Goal: Find specific page/section: Find specific page/section

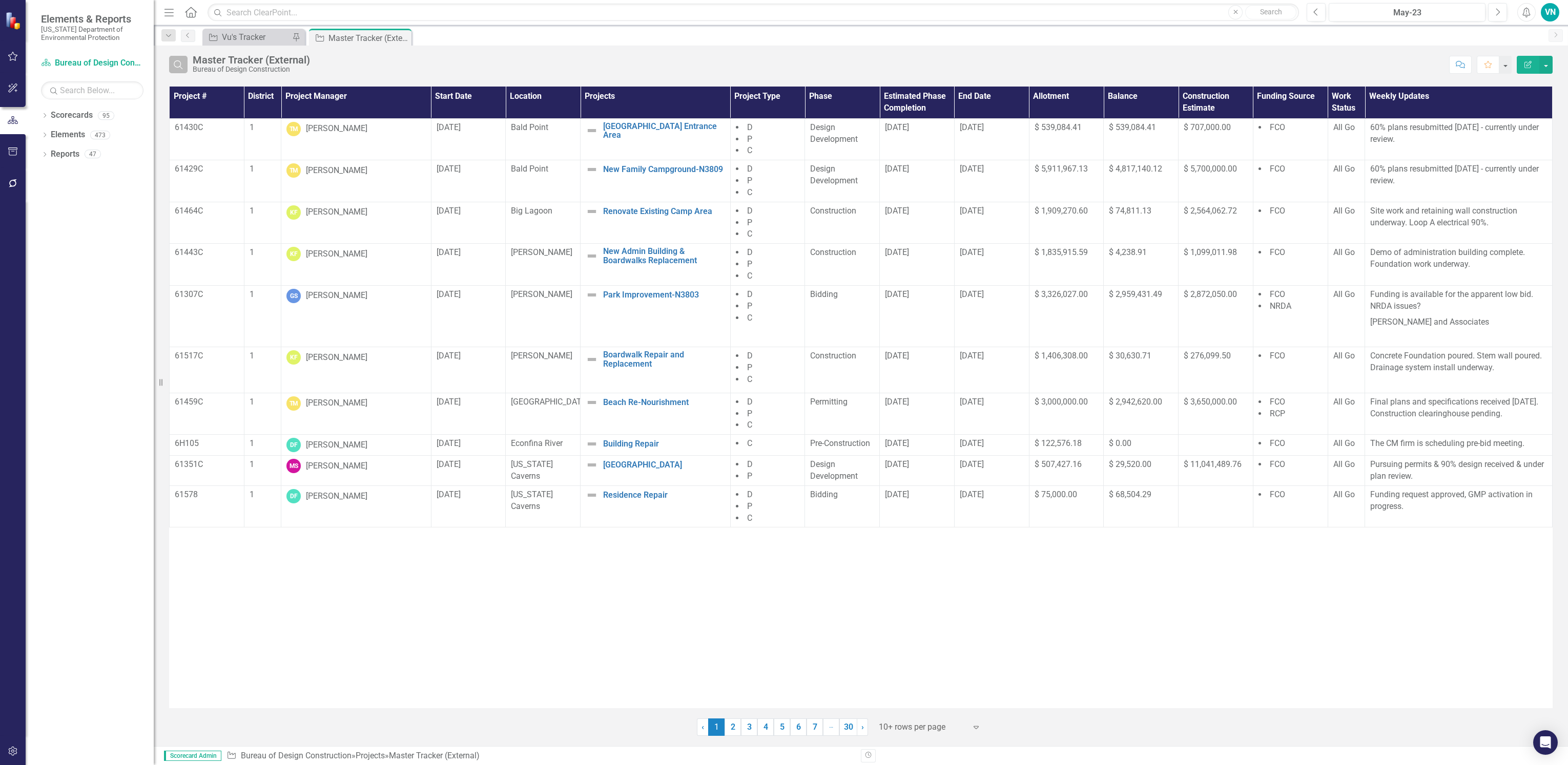
click at [180, 61] on icon "Search" at bounding box center [178, 64] width 11 height 9
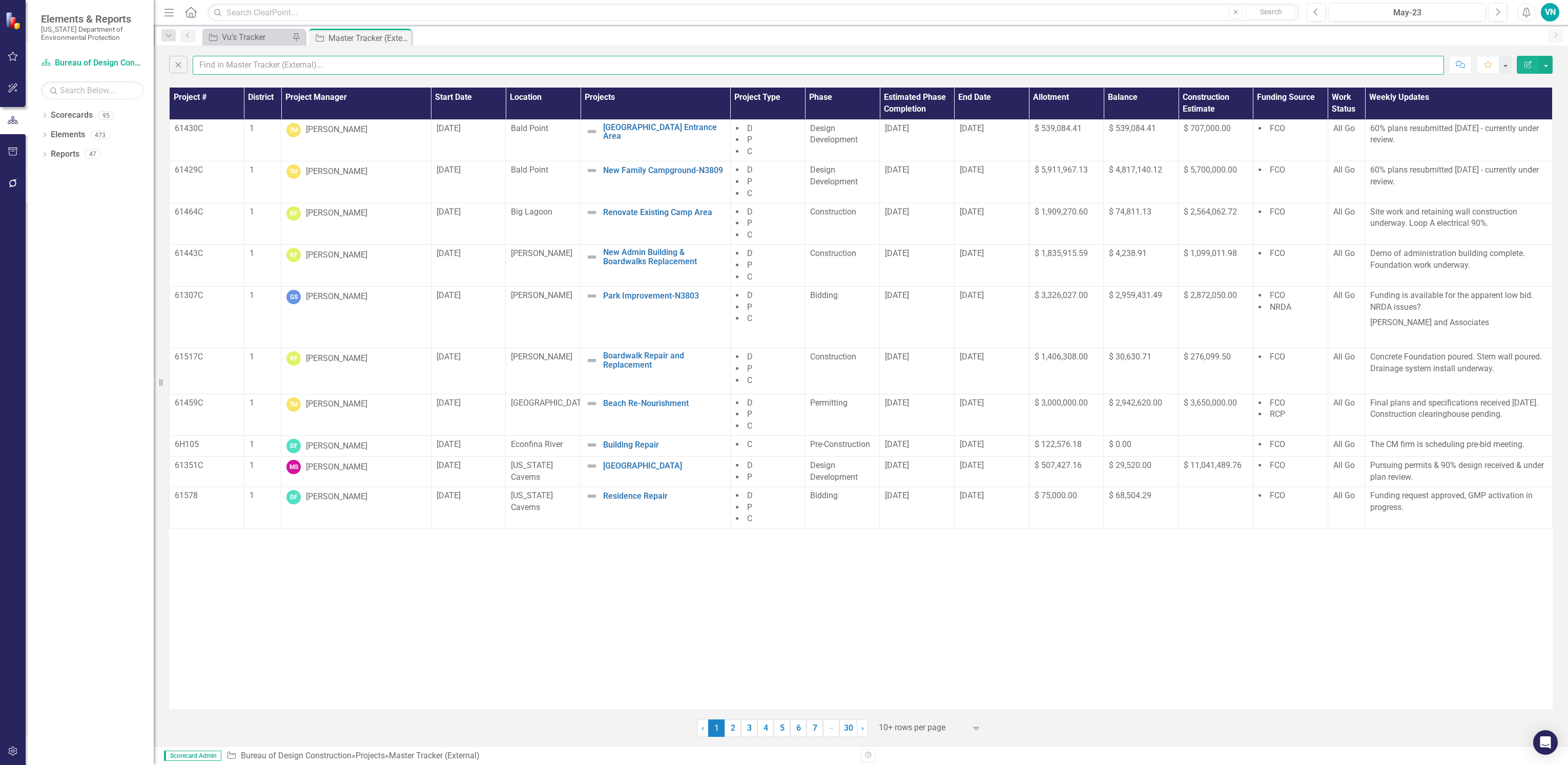
click at [225, 71] on input "text" at bounding box center [818, 65] width 1251 height 19
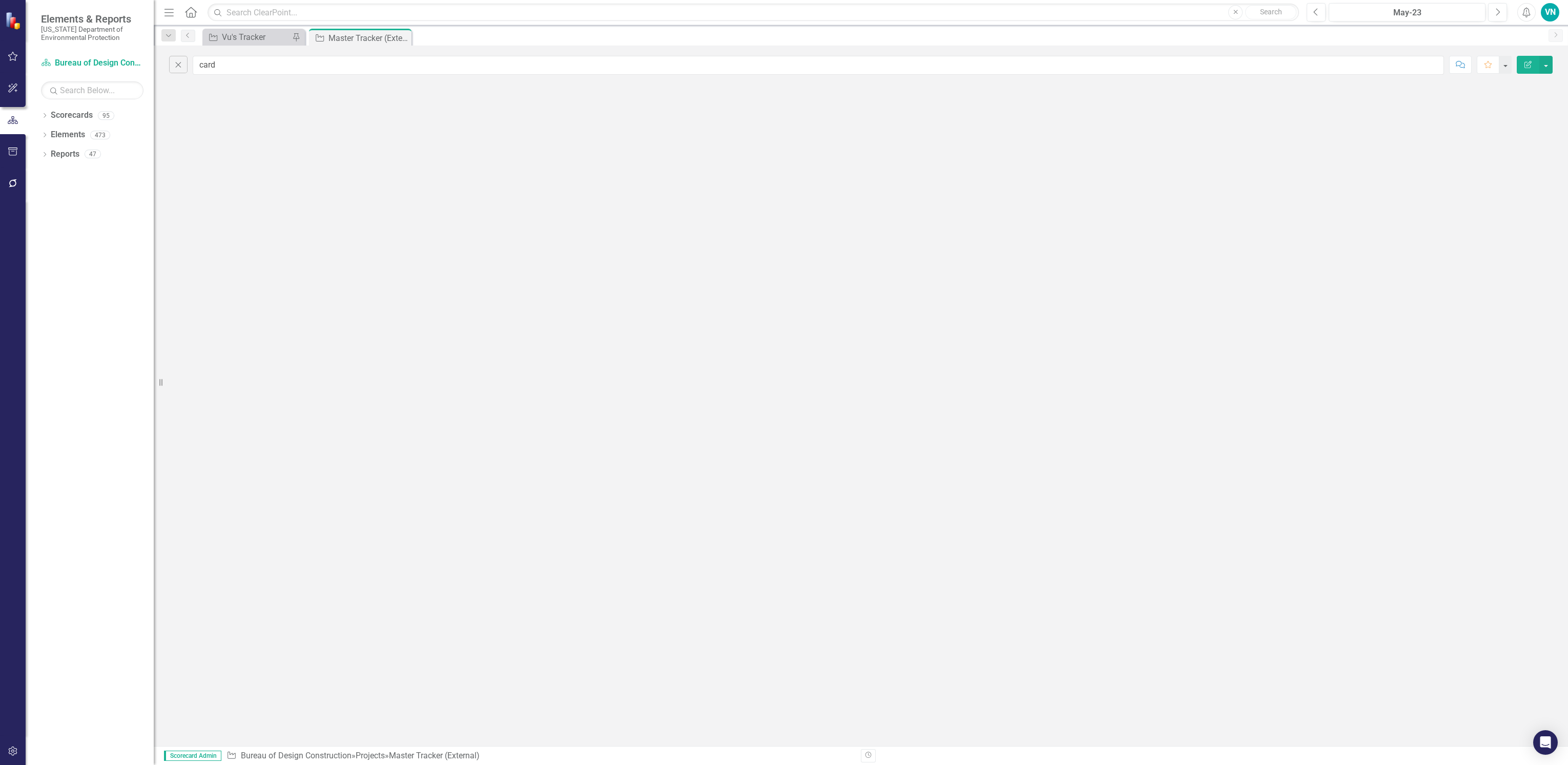
click at [388, 297] on div "Close card Comment Favorite Edit Report" at bounding box center [861, 396] width 1414 height 701
click at [236, 63] on input "card" at bounding box center [818, 65] width 1251 height 19
drag, startPoint x: 231, startPoint y: 67, endPoint x: 156, endPoint y: 67, distance: 75.0
click at [156, 67] on div "Elements & Reports [US_STATE] Department of Environmental Protection Scorecard …" at bounding box center [784, 382] width 1568 height 765
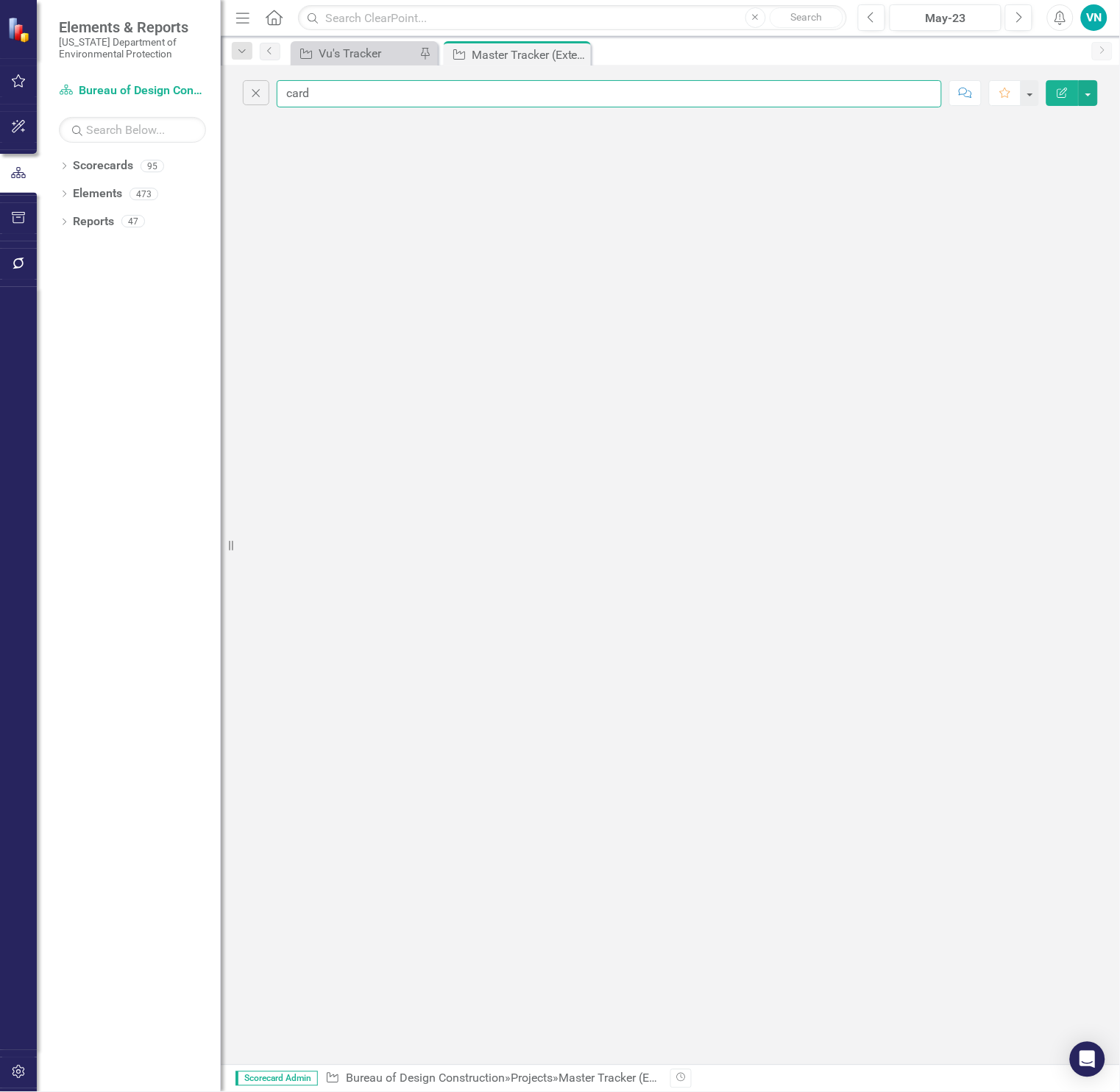
click at [363, 102] on input "card" at bounding box center [610, 94] width 665 height 27
type input "c"
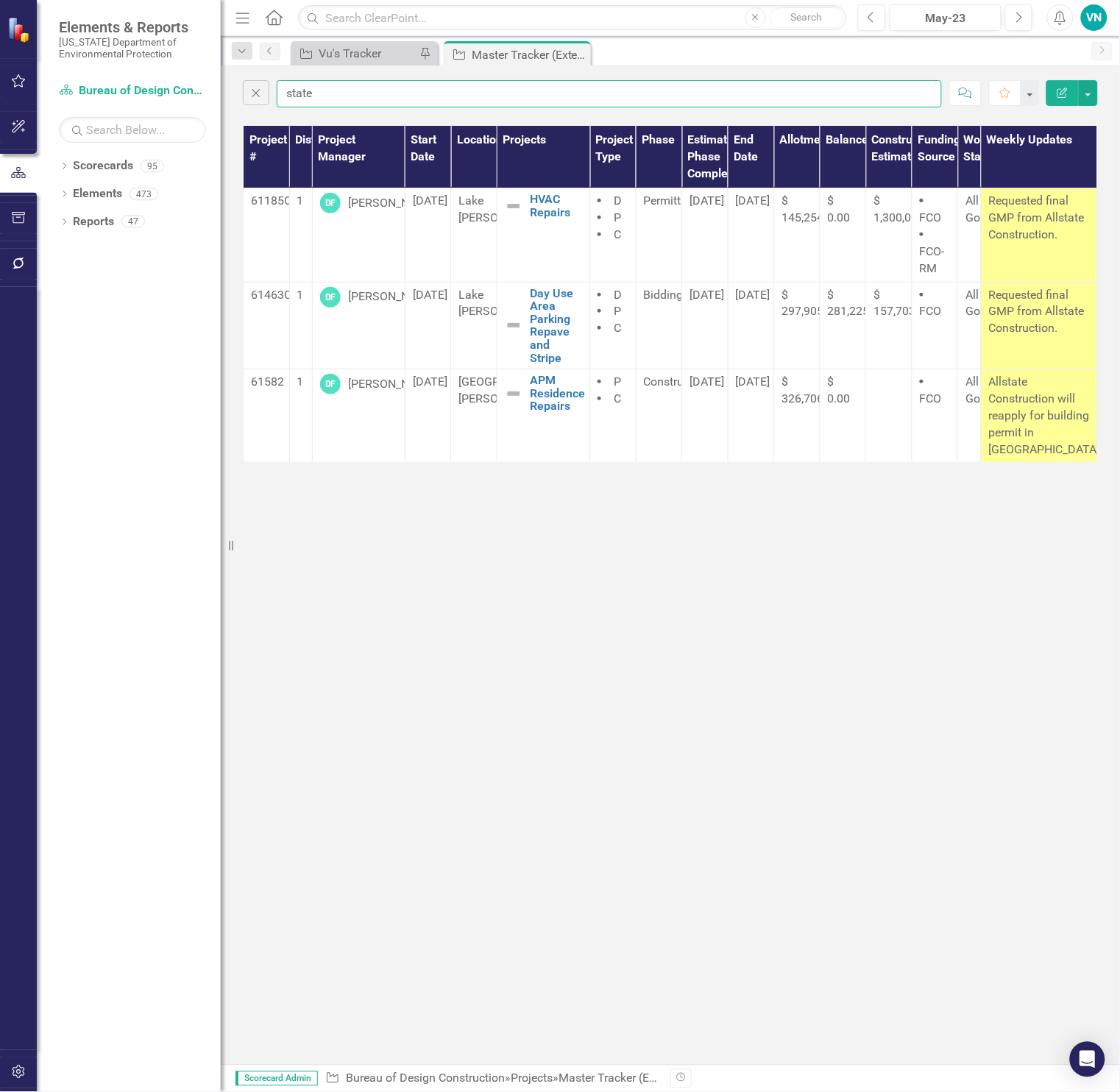
click at [496, 99] on input "state" at bounding box center [610, 94] width 665 height 27
drag, startPoint x: 324, startPoint y: 91, endPoint x: 197, endPoint y: 81, distance: 127.4
click at [197, 81] on div "Elements & Reports [US_STATE] Department of Environmental Protection Scorecard …" at bounding box center [560, 546] width 1120 height 1092
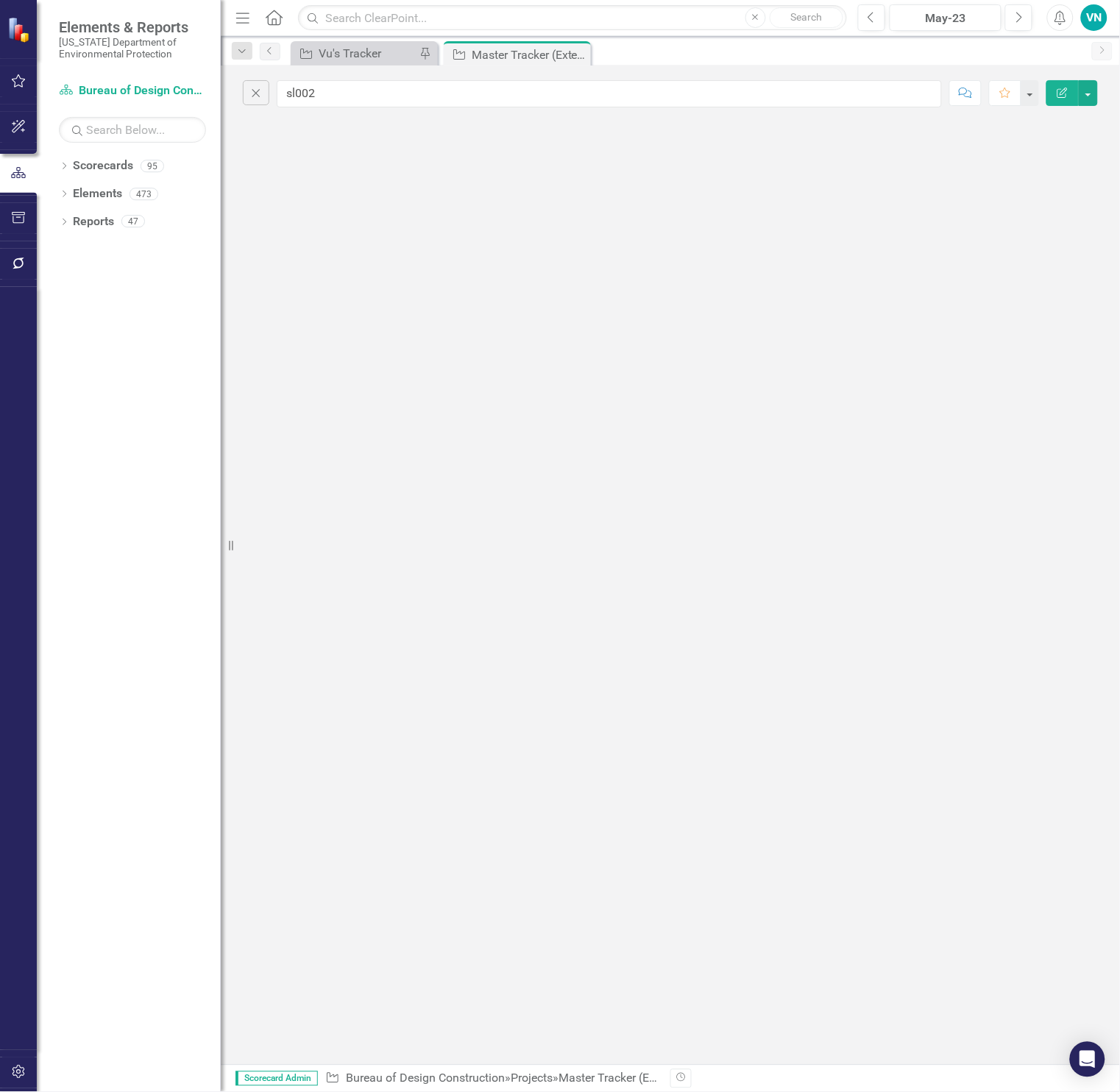
click at [265, 424] on div "Close sl002 Comment Favorite Edit Report" at bounding box center [670, 565] width 899 height 999
click at [324, 87] on input "sl002" at bounding box center [610, 94] width 665 height 27
drag, startPoint x: 326, startPoint y: 89, endPoint x: 229, endPoint y: 103, distance: 98.0
click at [229, 103] on div "Elements & Reports [US_STATE] Department of Environmental Protection Scorecard …" at bounding box center [560, 546] width 1120 height 1092
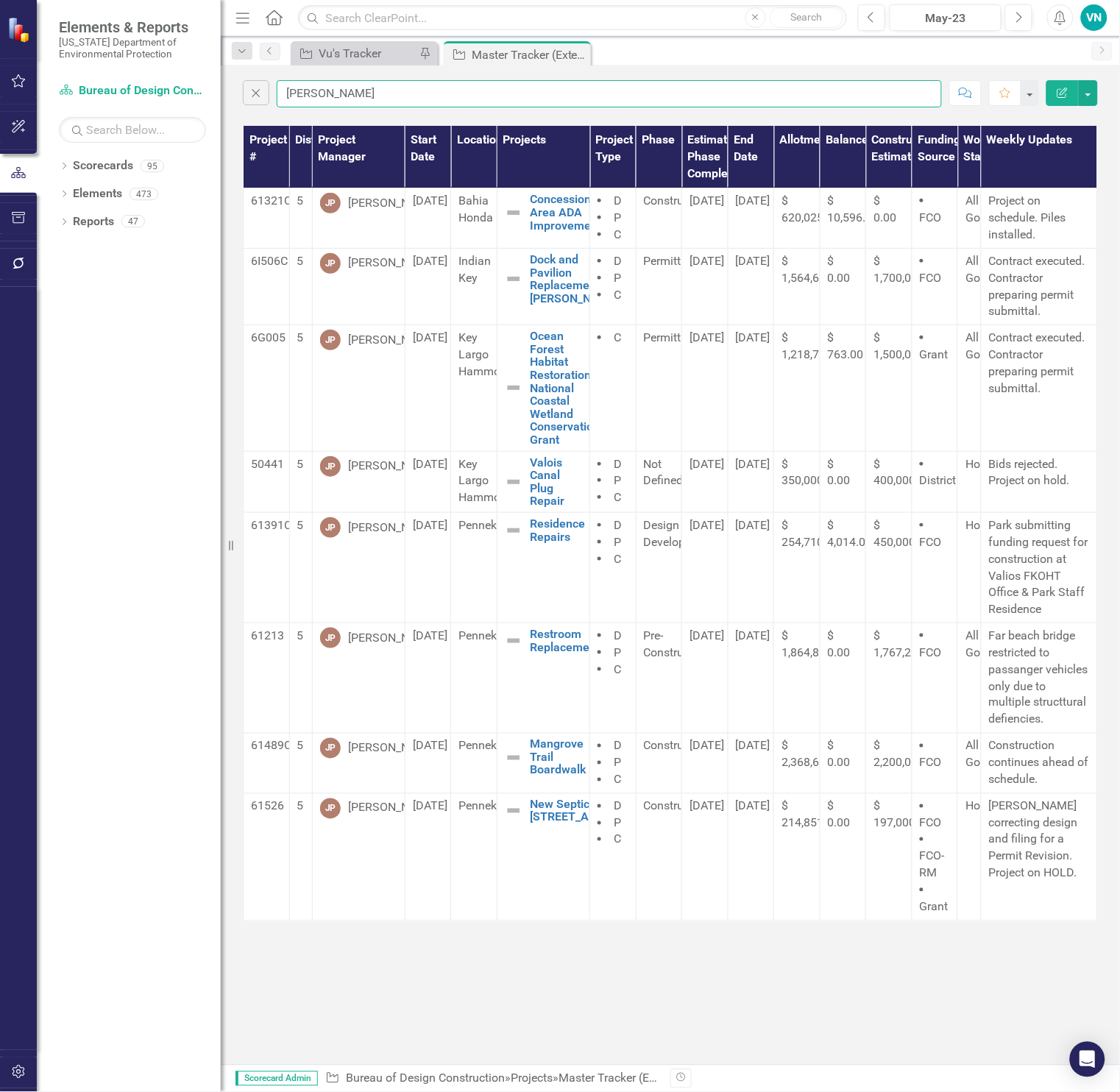
type input "[PERSON_NAME]"
